Goal: Task Accomplishment & Management: Complete application form

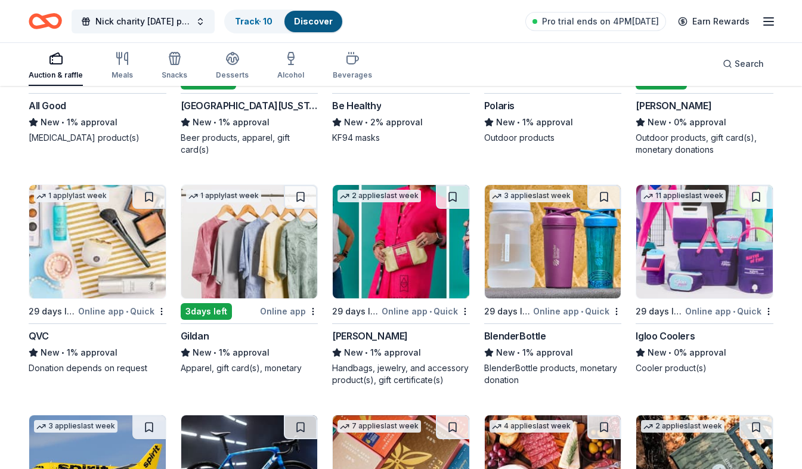
scroll to position [7128, 0]
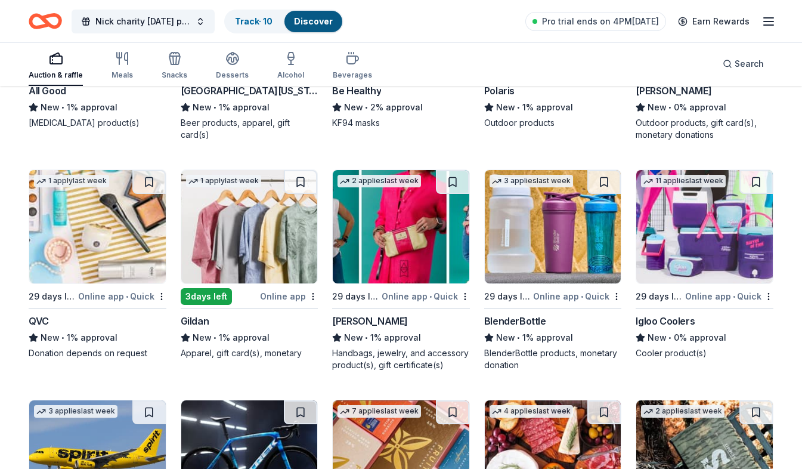
click at [87, 329] on div "QVC New • 1% approval Donation depends on request" at bounding box center [98, 336] width 138 height 45
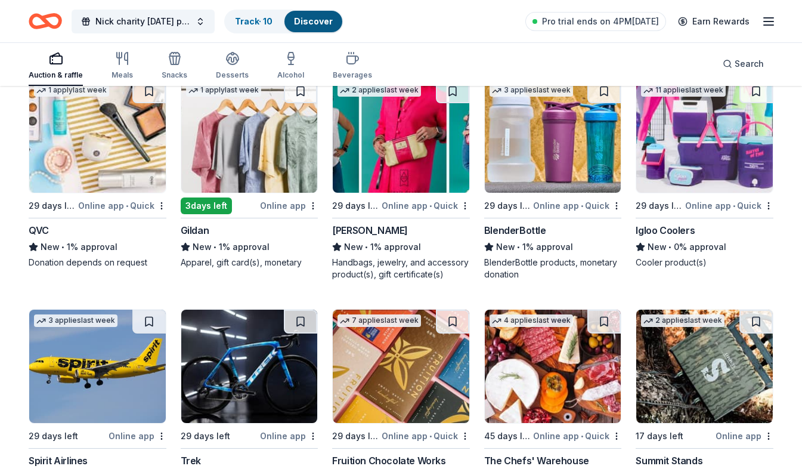
scroll to position [7307, 0]
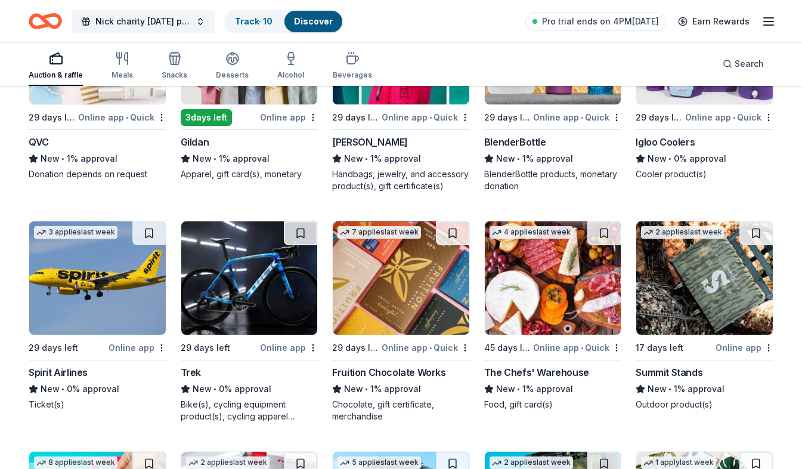
click at [258, 311] on img at bounding box center [249, 277] width 137 height 113
click at [124, 360] on hr at bounding box center [98, 360] width 138 height 1
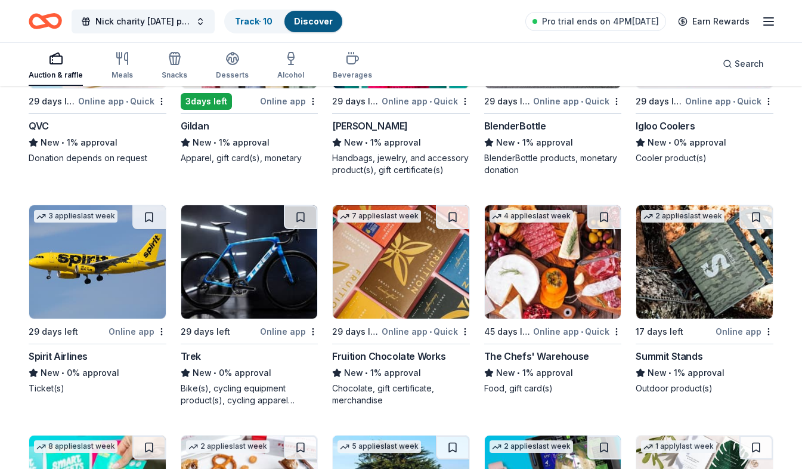
scroll to position [7309, 0]
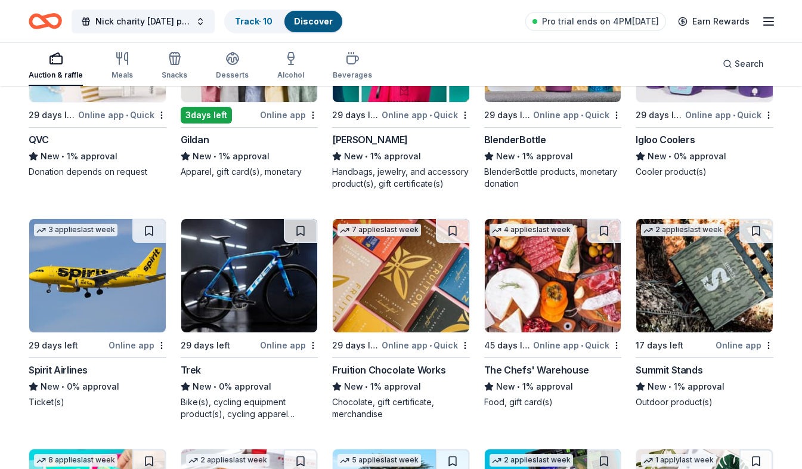
click at [691, 362] on div "2 applies last week 17 days left Online app Summit Stands New • 1% approval Out…" at bounding box center [705, 313] width 138 height 190
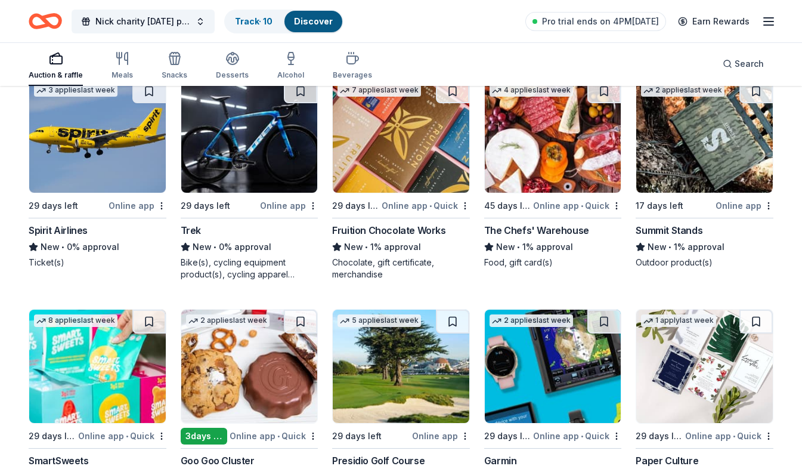
scroll to position [7428, 0]
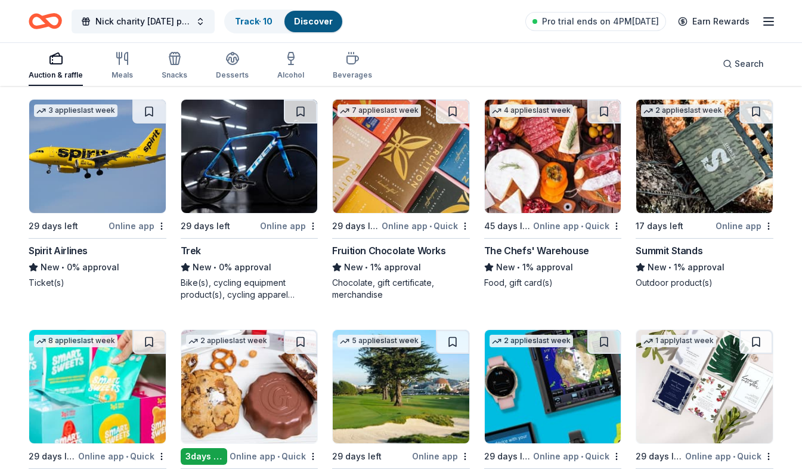
click at [397, 214] on div "7 applies last week 29 days left Online app • Quick Fruition Chocolate Works Ne…" at bounding box center [401, 200] width 138 height 202
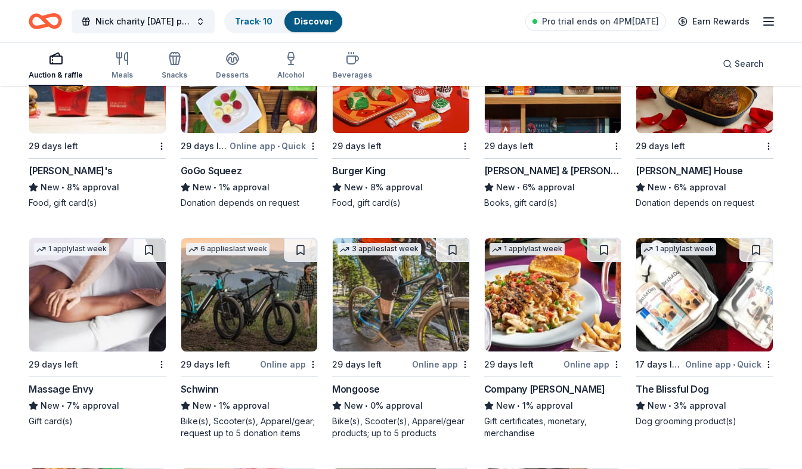
scroll to position [6355, 0]
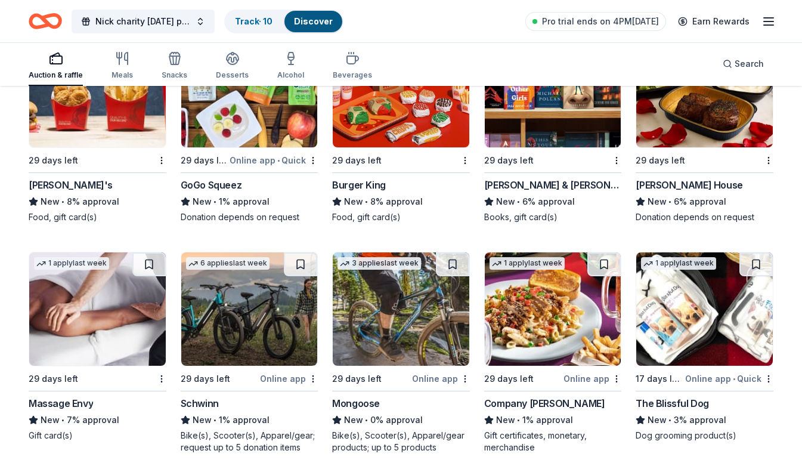
click at [369, 421] on div "New • 0% approval" at bounding box center [401, 420] width 138 height 14
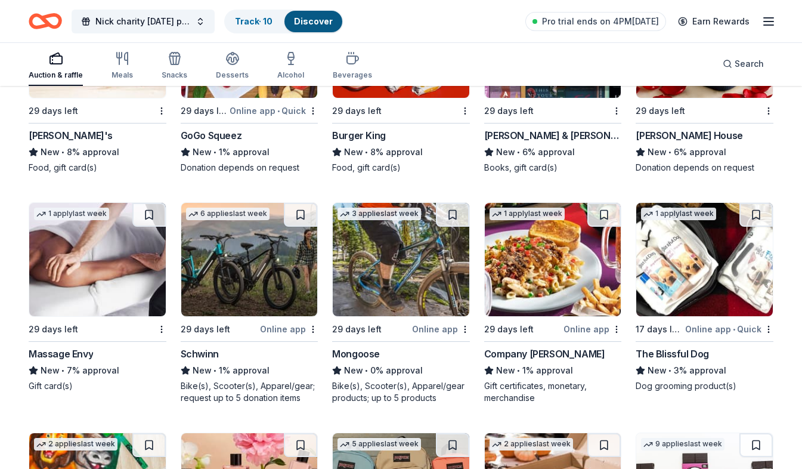
scroll to position [6534, 0]
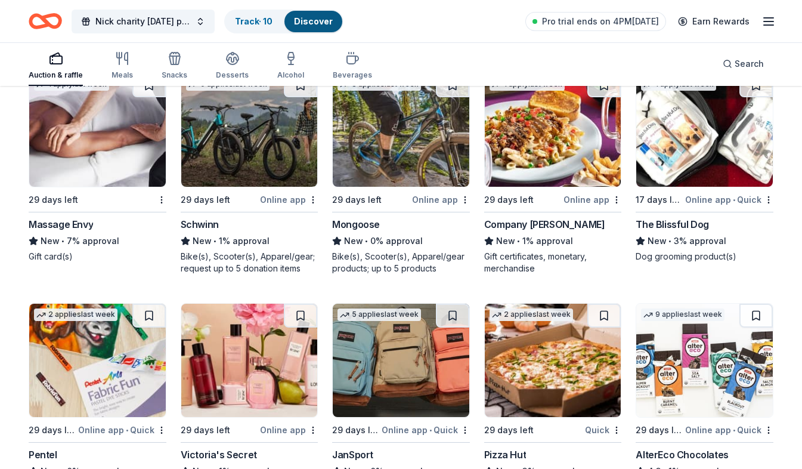
click at [285, 263] on div "Bike(s), Scooter(s), Apparel/gear; request up to 5 donation items" at bounding box center [250, 263] width 138 height 24
click at [418, 204] on div "Online app" at bounding box center [441, 199] width 58 height 15
click at [75, 213] on div "1 apply last week 29 days left Massage Envy New • 7% approval Gift card(s)" at bounding box center [98, 168] width 138 height 190
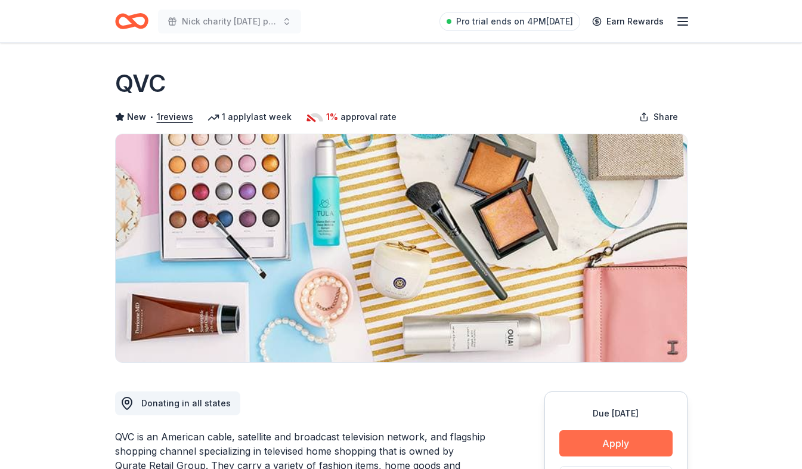
click at [617, 436] on button "Apply" at bounding box center [615, 443] width 113 height 26
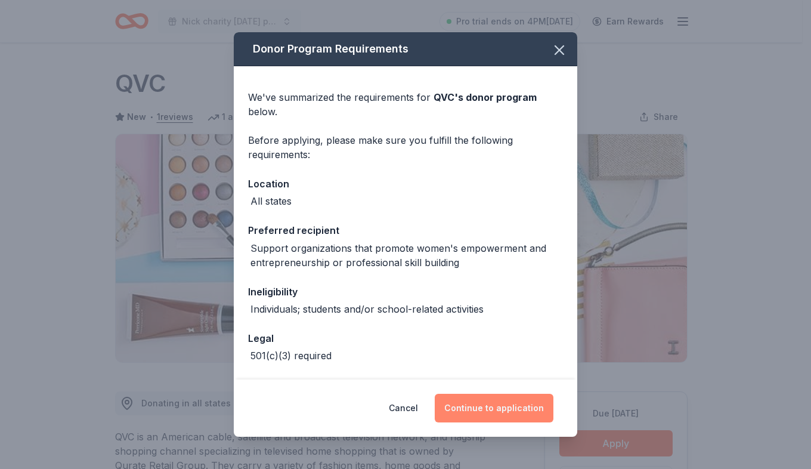
click at [471, 396] on button "Continue to application" at bounding box center [494, 408] width 119 height 29
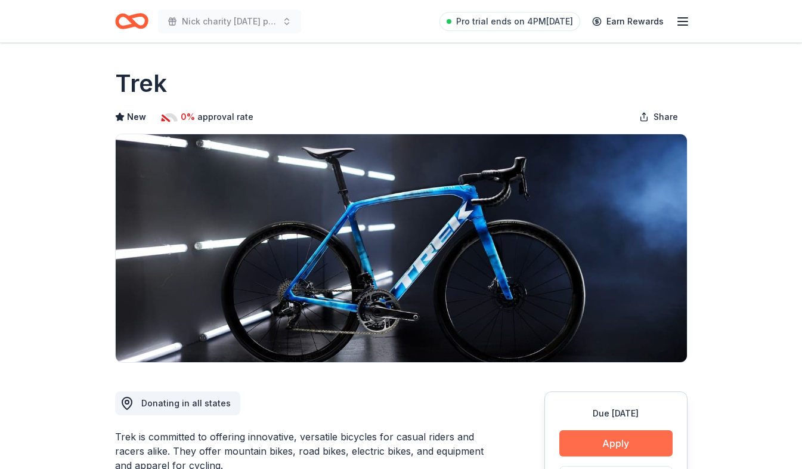
click at [605, 441] on button "Apply" at bounding box center [615, 443] width 113 height 26
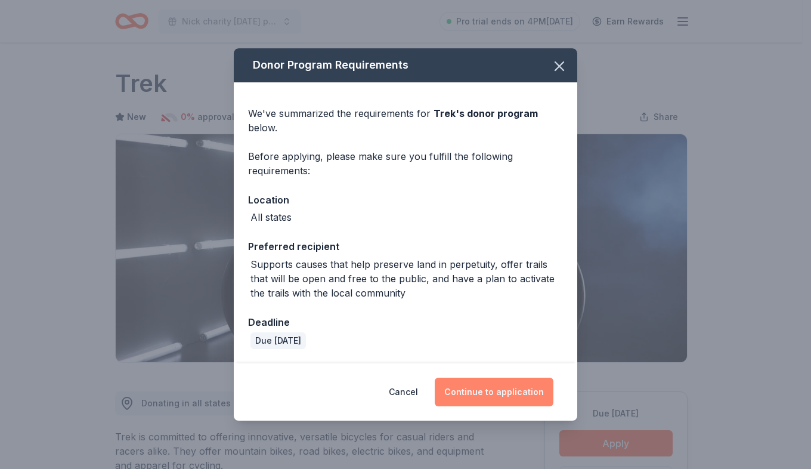
click at [539, 392] on button "Continue to application" at bounding box center [494, 392] width 119 height 29
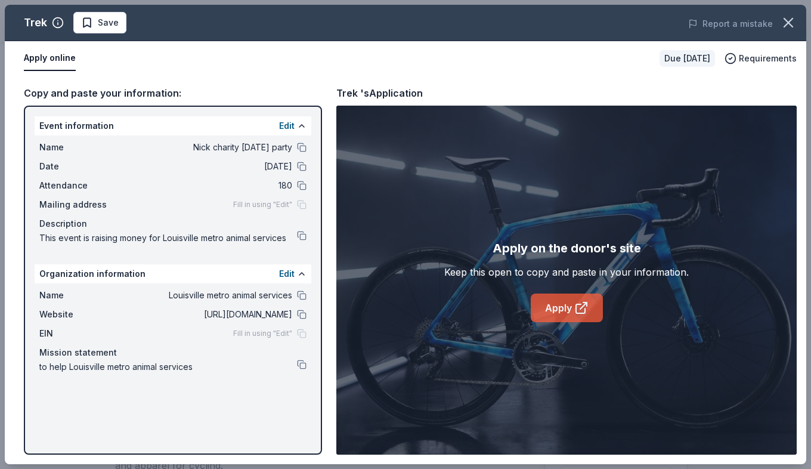
click at [555, 313] on link "Apply" at bounding box center [567, 307] width 72 height 29
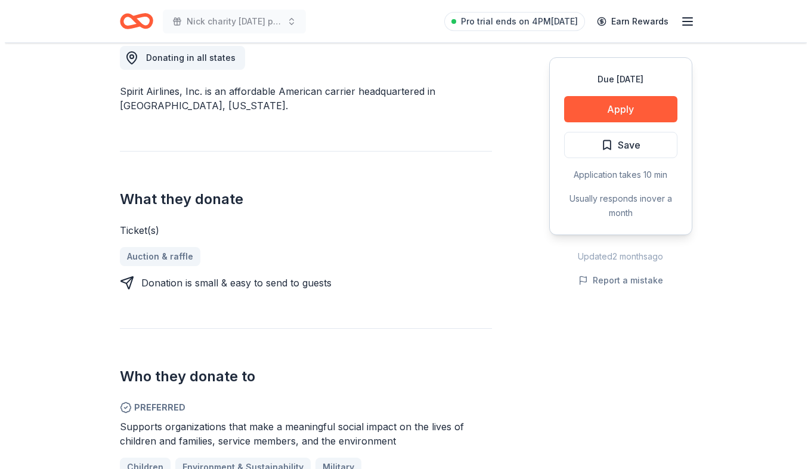
scroll to position [358, 0]
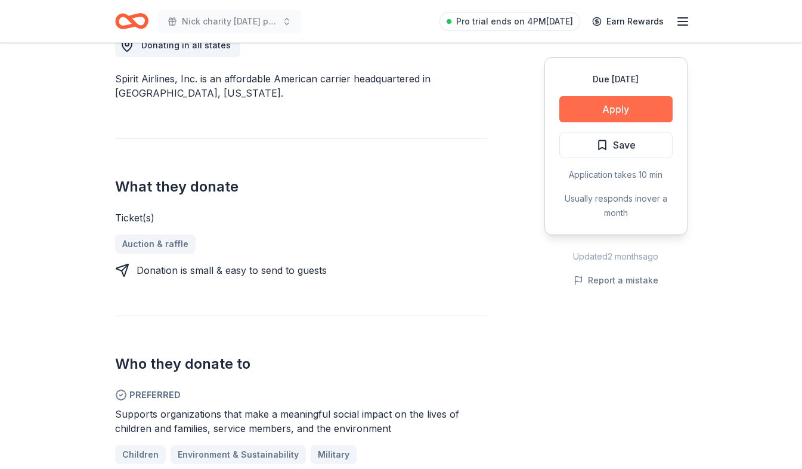
click at [622, 117] on button "Apply" at bounding box center [615, 109] width 113 height 26
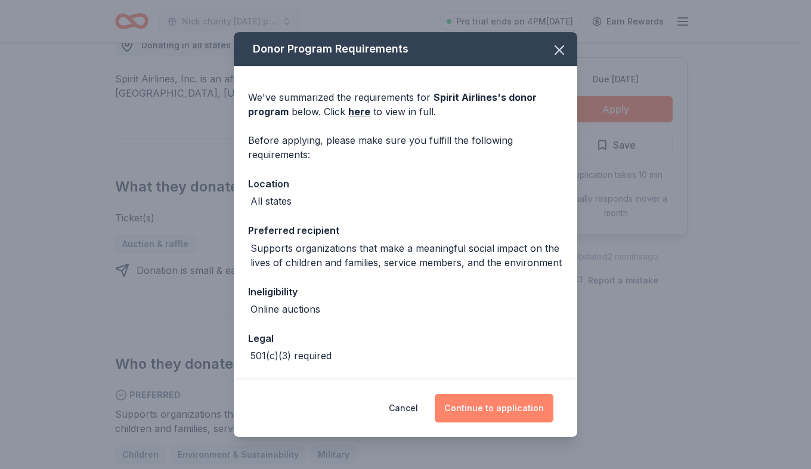
click at [532, 411] on button "Continue to application" at bounding box center [494, 408] width 119 height 29
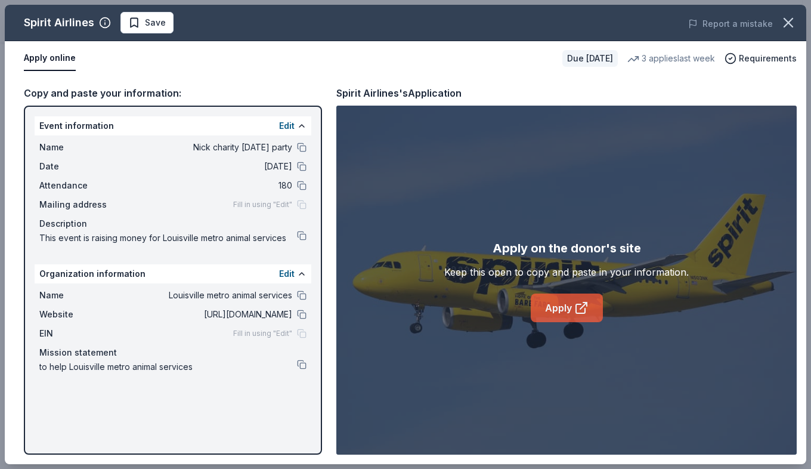
click at [551, 297] on link "Apply" at bounding box center [567, 307] width 72 height 29
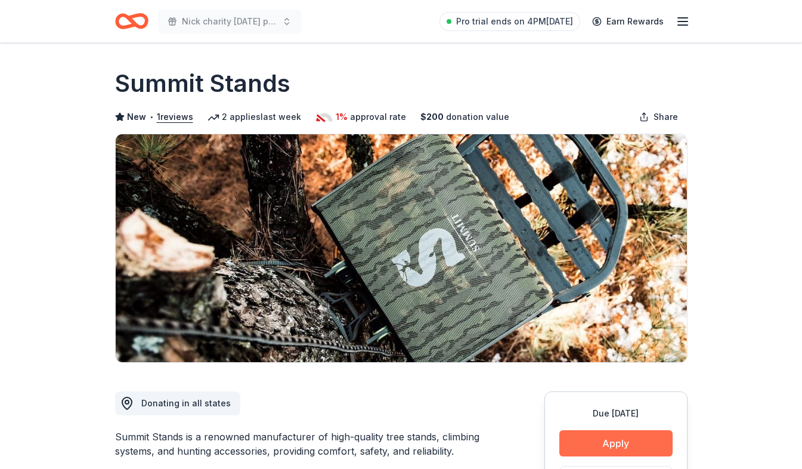
click at [663, 434] on button "Apply" at bounding box center [615, 443] width 113 height 26
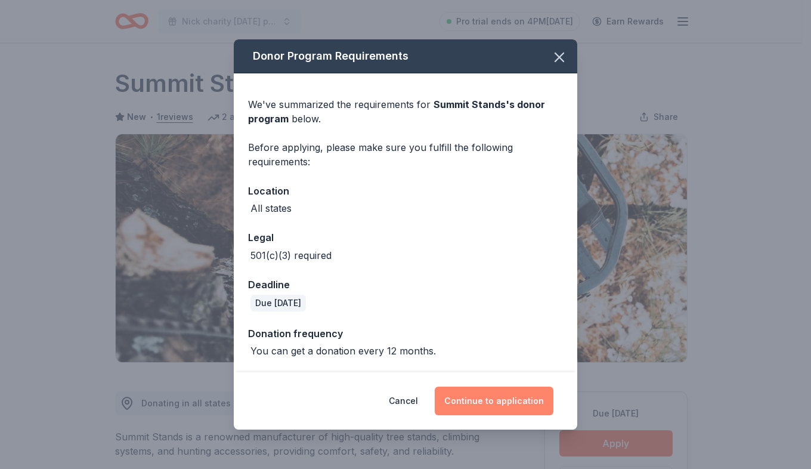
click at [545, 394] on button "Continue to application" at bounding box center [494, 401] width 119 height 29
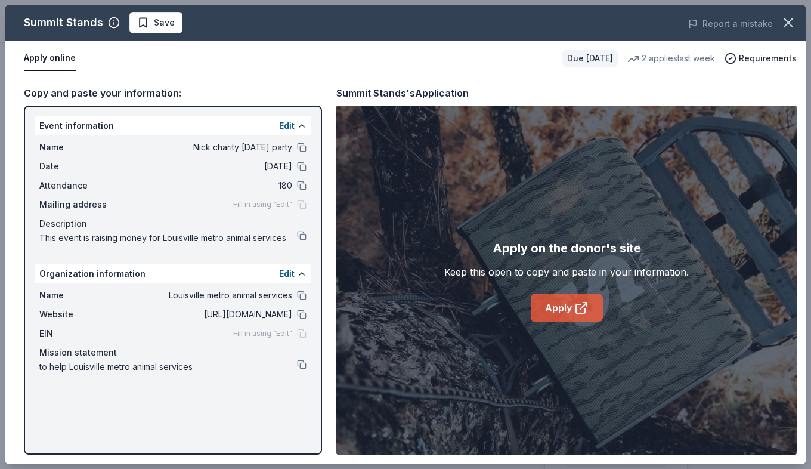
click at [574, 318] on link "Apply" at bounding box center [567, 307] width 72 height 29
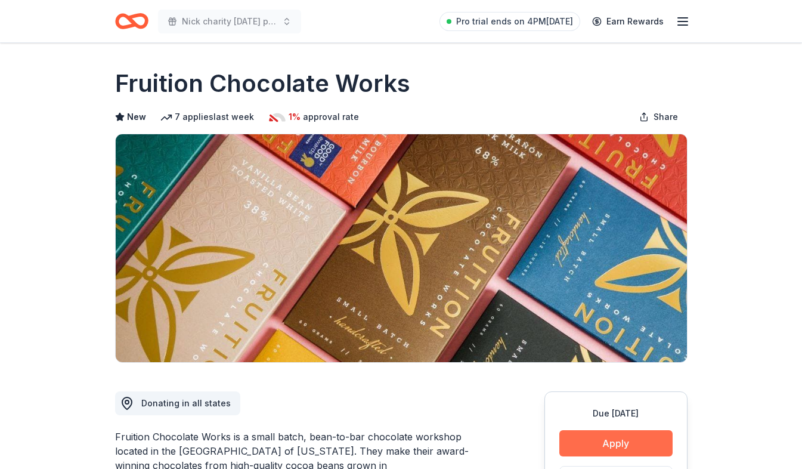
click at [633, 450] on button "Apply" at bounding box center [615, 443] width 113 height 26
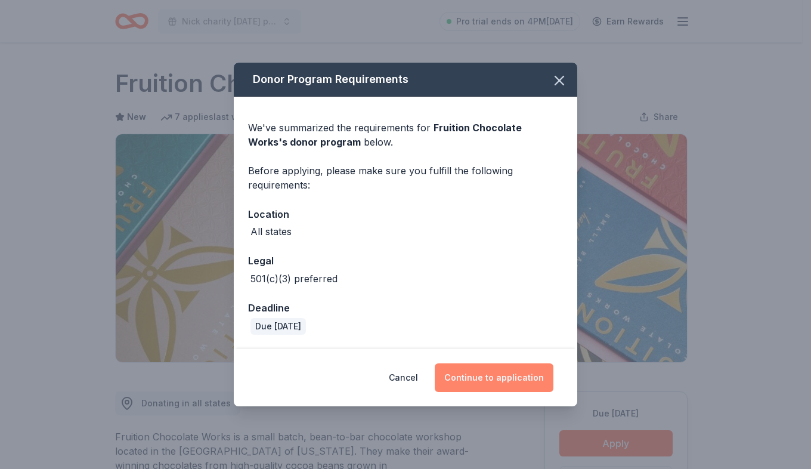
drag, startPoint x: 525, startPoint y: 393, endPoint x: 524, endPoint y: 384, distance: 9.6
click at [525, 393] on div "Cancel Continue to application" at bounding box center [406, 377] width 344 height 57
click at [524, 384] on button "Continue to application" at bounding box center [494, 377] width 119 height 29
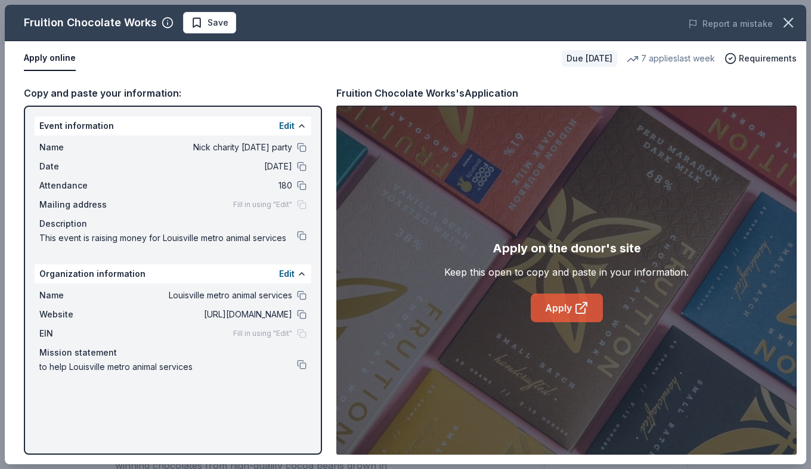
click at [553, 301] on link "Apply" at bounding box center [567, 307] width 72 height 29
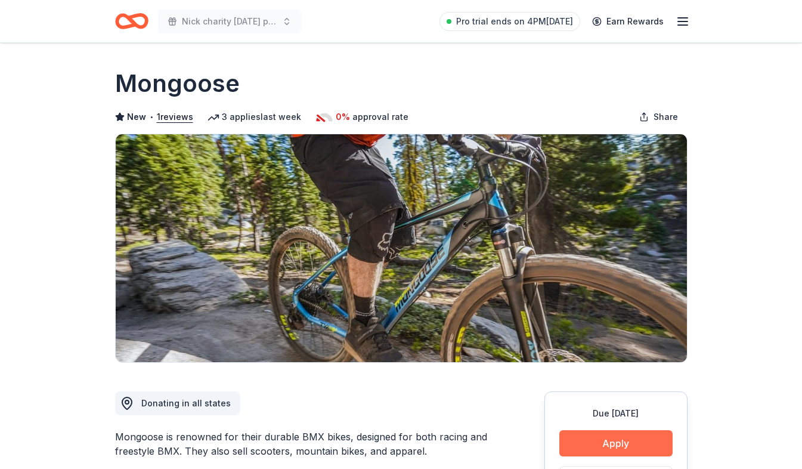
drag, startPoint x: 604, startPoint y: 425, endPoint x: 597, endPoint y: 437, distance: 13.1
click at [598, 437] on button "Apply" at bounding box center [615, 443] width 113 height 26
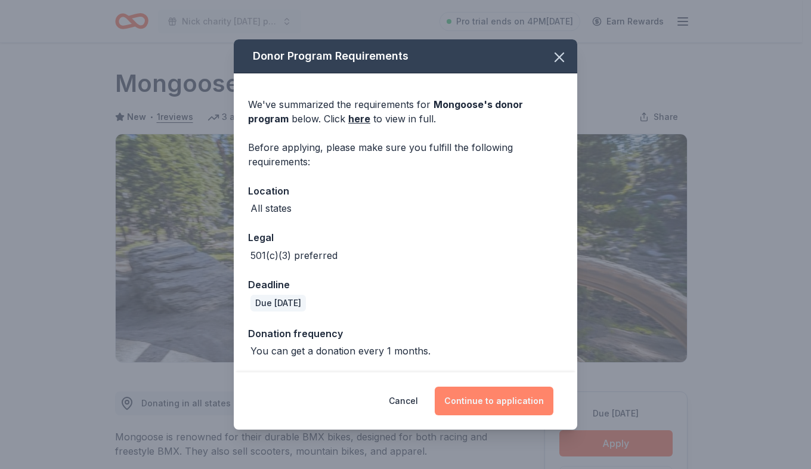
click at [491, 394] on button "Continue to application" at bounding box center [494, 401] width 119 height 29
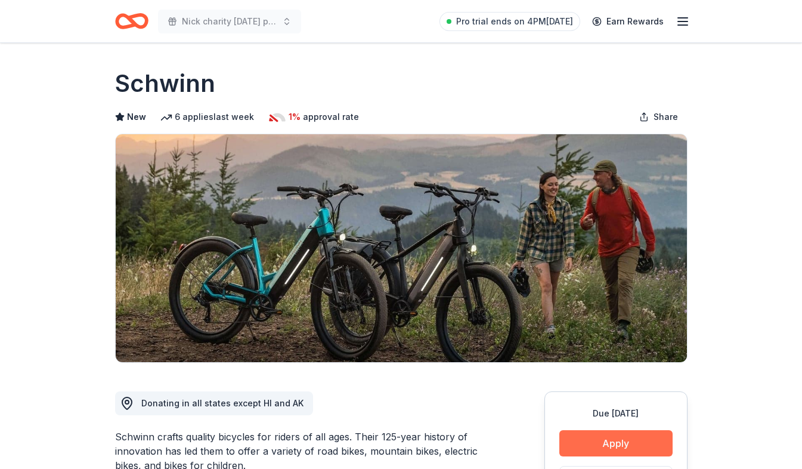
click at [586, 446] on button "Apply" at bounding box center [615, 443] width 113 height 26
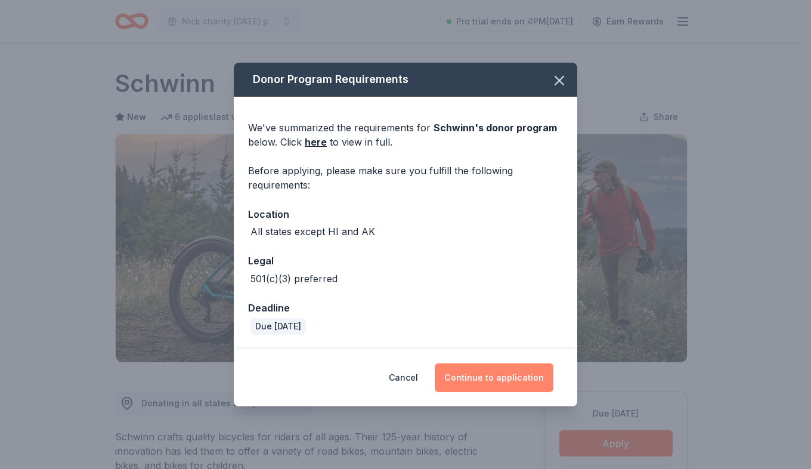
click at [520, 373] on button "Continue to application" at bounding box center [494, 377] width 119 height 29
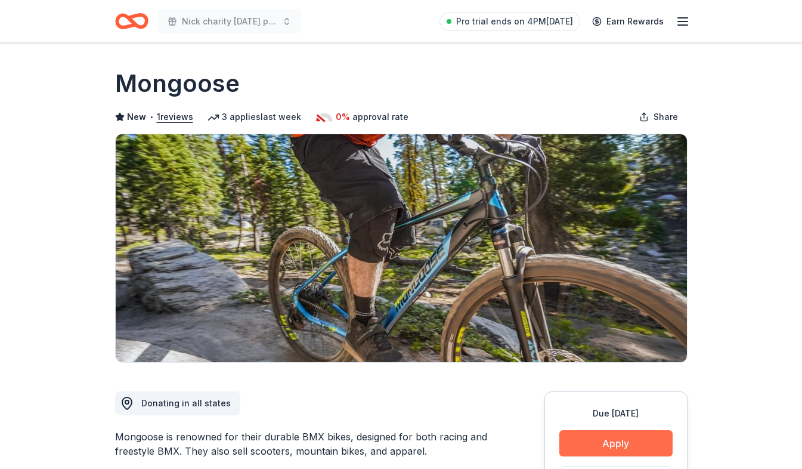
click at [613, 443] on button "Apply" at bounding box center [615, 443] width 113 height 26
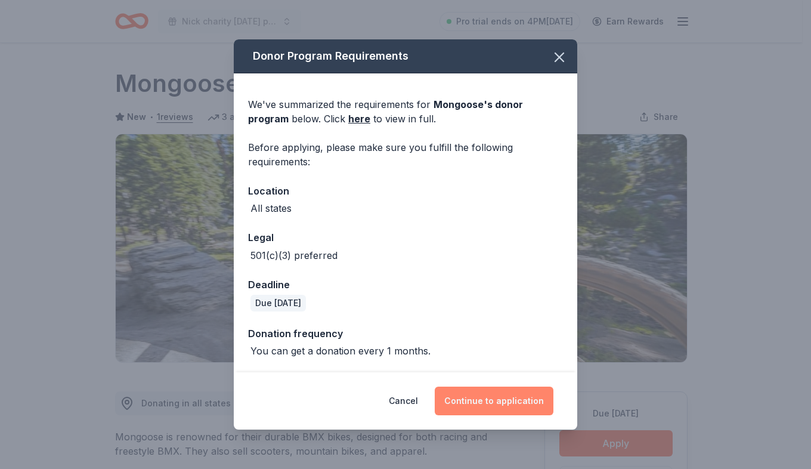
click at [478, 389] on button "Continue to application" at bounding box center [494, 401] width 119 height 29
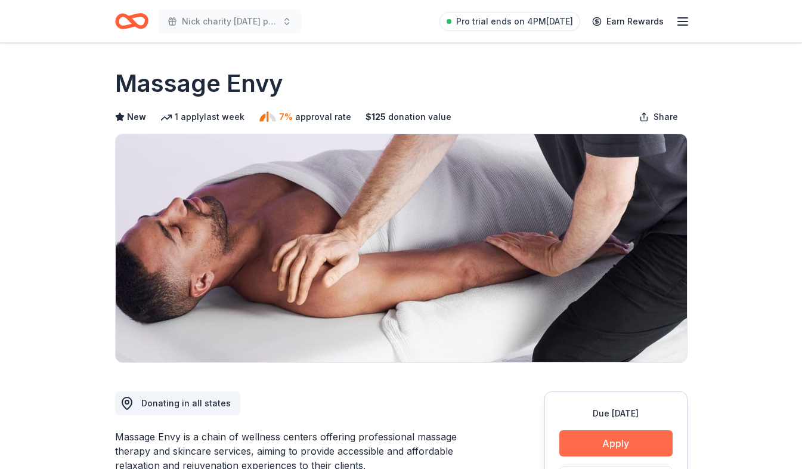
click at [629, 443] on button "Apply" at bounding box center [615, 443] width 113 height 26
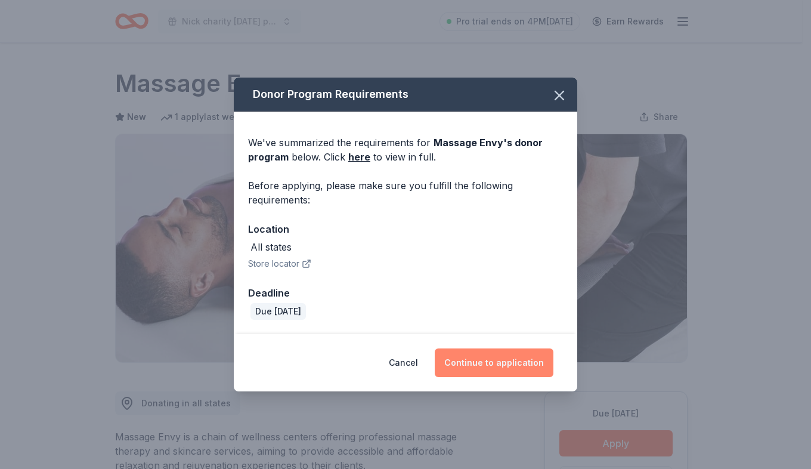
click at [500, 355] on button "Continue to application" at bounding box center [494, 362] width 119 height 29
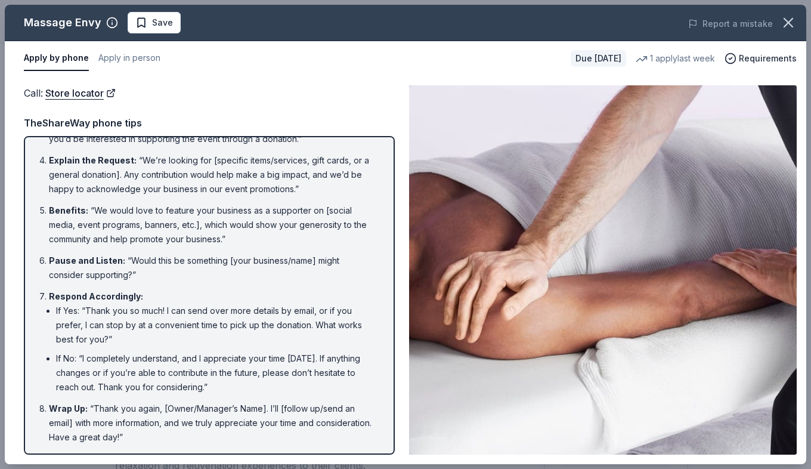
scroll to position [144, 0]
